Goal: Navigation & Orientation: Find specific page/section

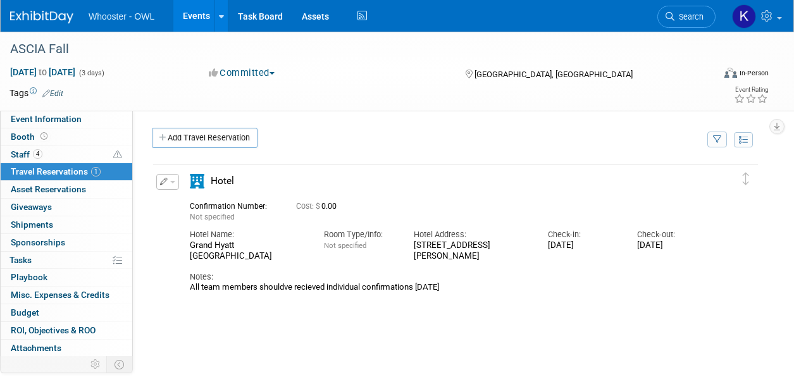
click at [191, 18] on link "Events" at bounding box center [196, 16] width 46 height 32
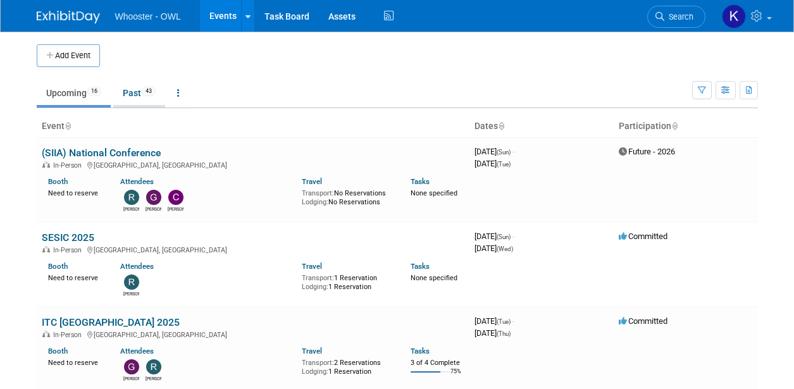
click at [127, 88] on link "Past 43" at bounding box center [139, 93] width 52 height 24
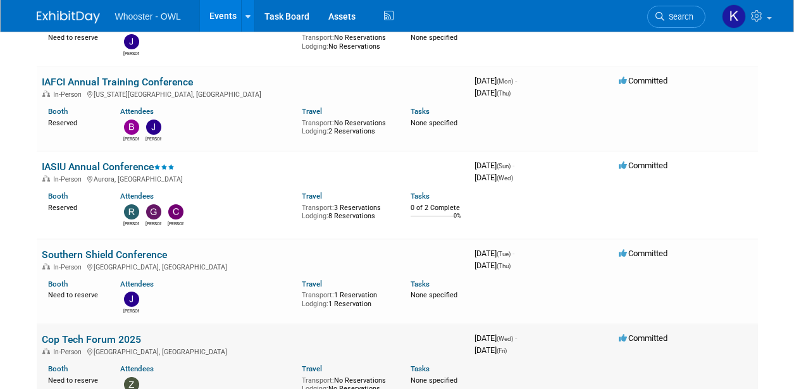
scroll to position [569, 0]
